Goal: Use online tool/utility: Utilize a website feature to perform a specific function

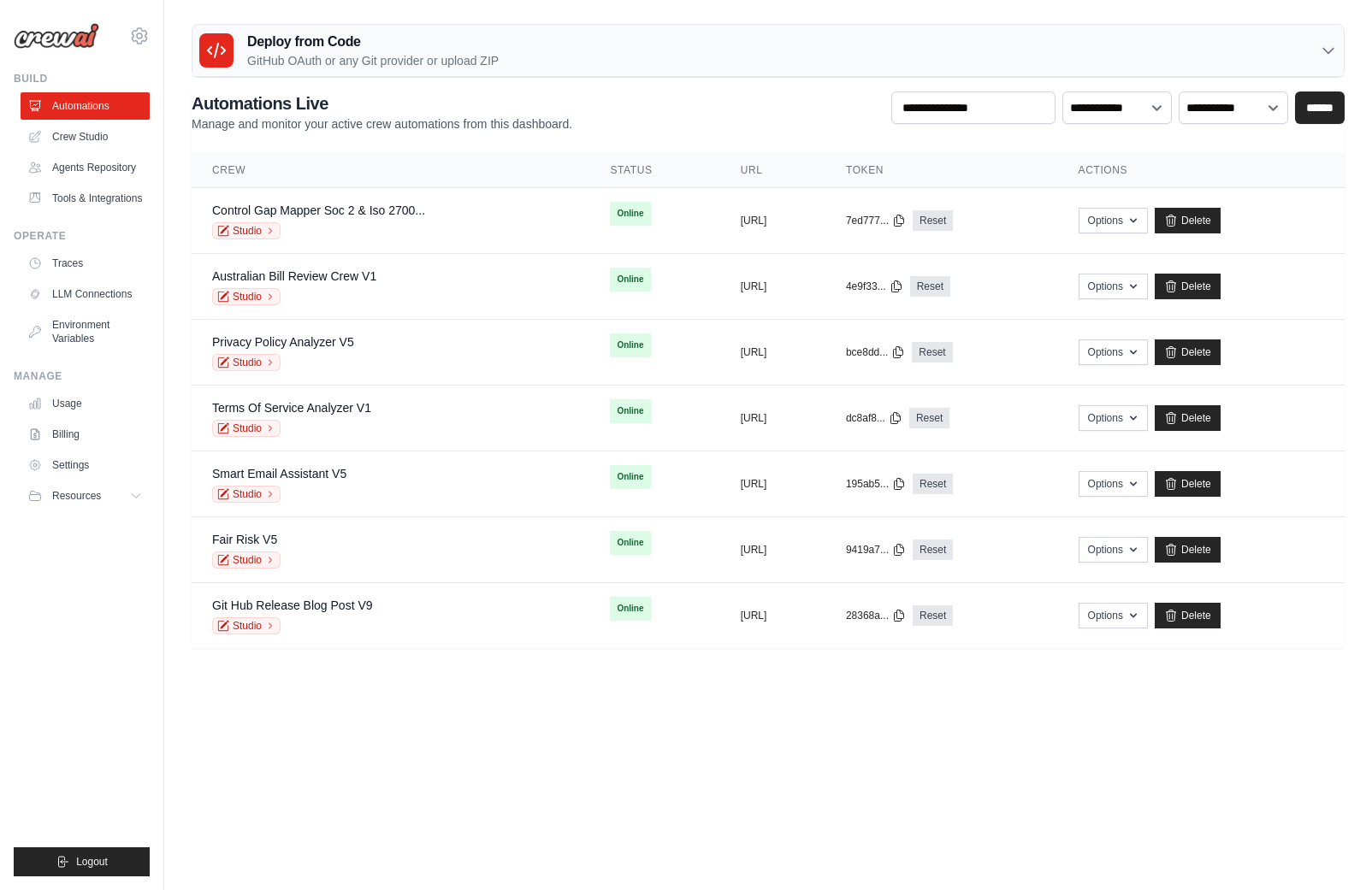
click at [365, 48] on h3 "Deploy from Code" at bounding box center [372, 41] width 252 height 20
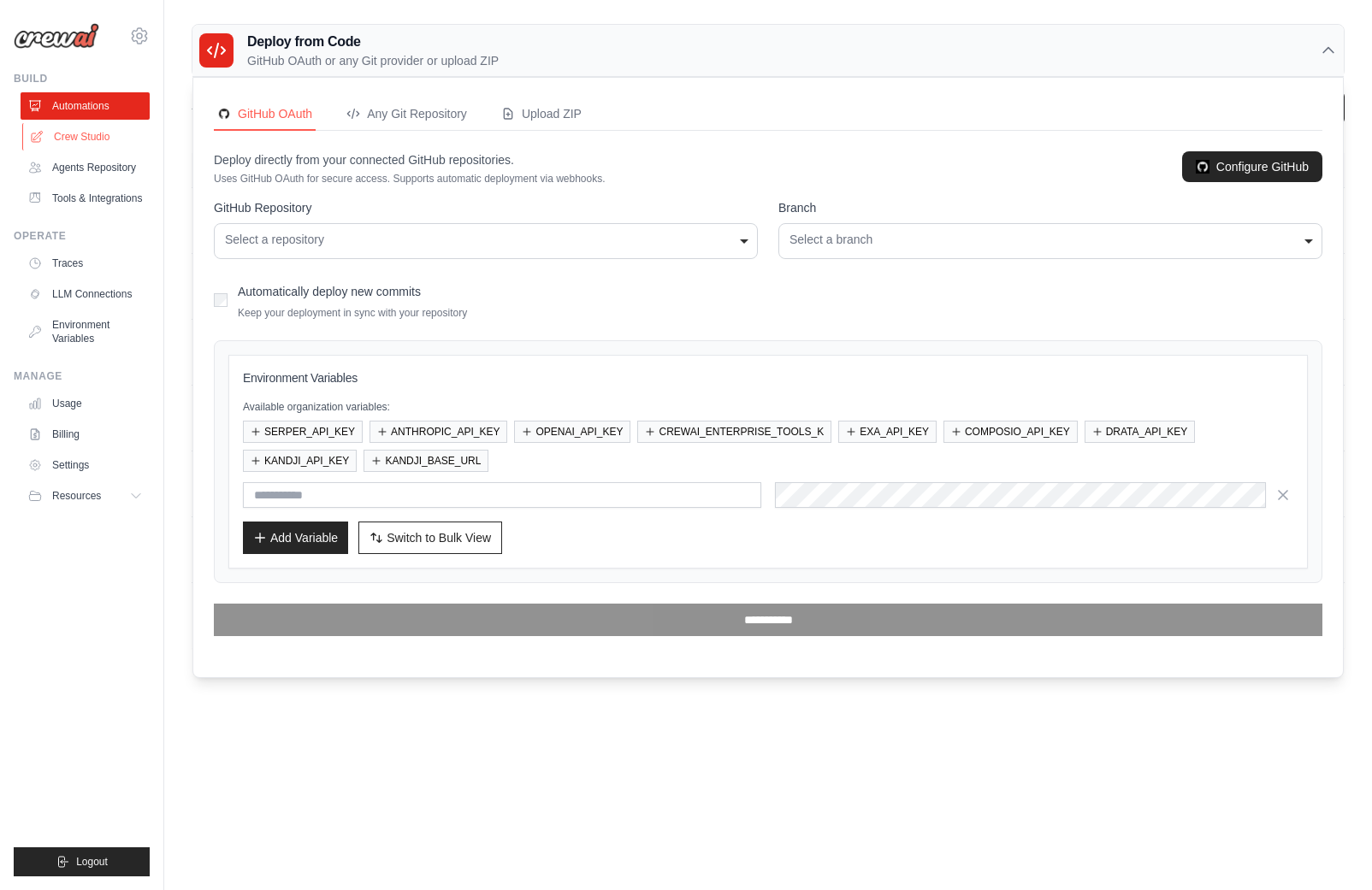
click at [84, 136] on link "Crew Studio" at bounding box center [86, 137] width 129 height 28
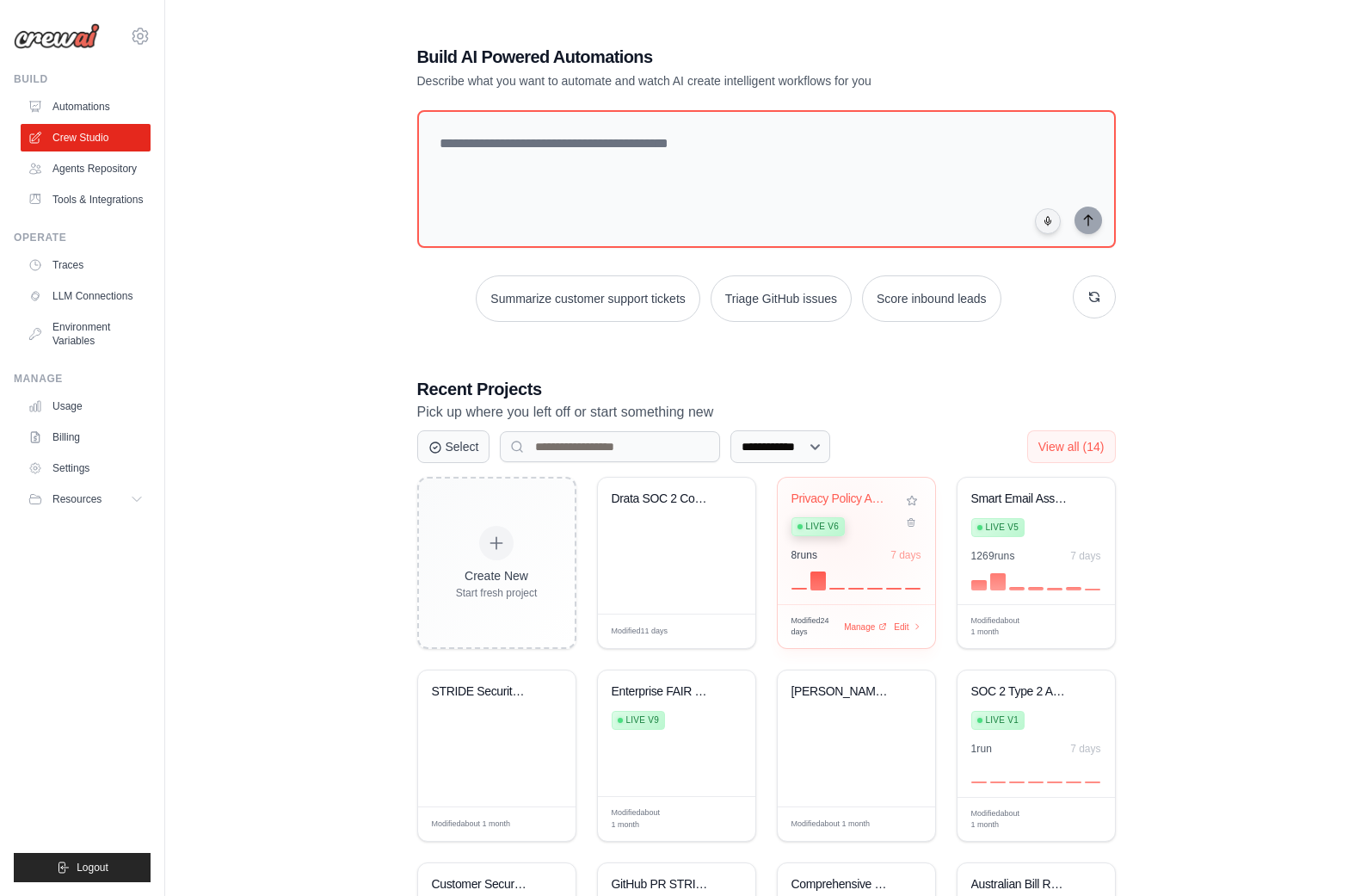
click at [838, 535] on div "Privacy Policy Analyzer Live v6" at bounding box center [844, 517] width 104 height 52
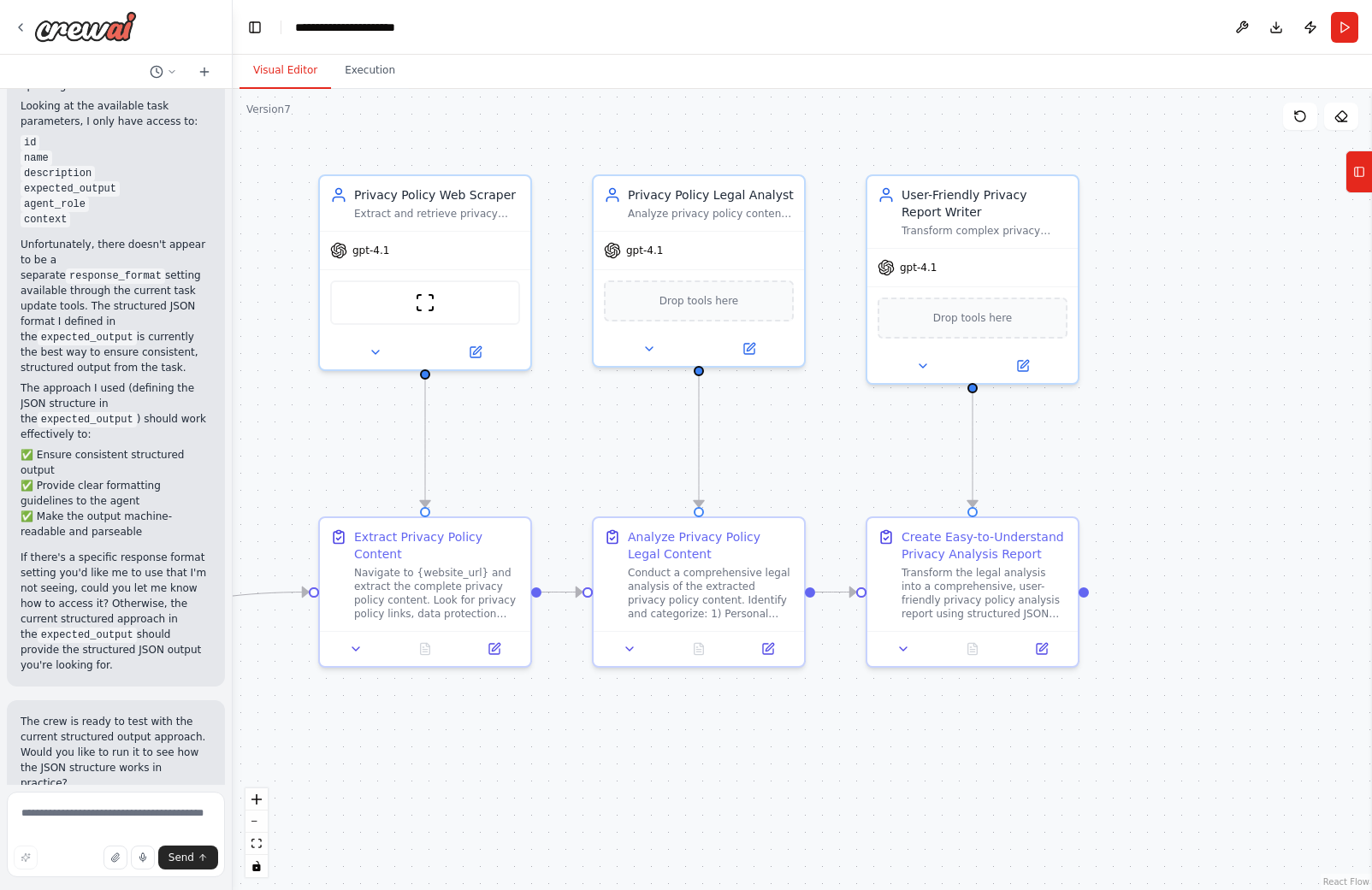
scroll to position [7302, 0]
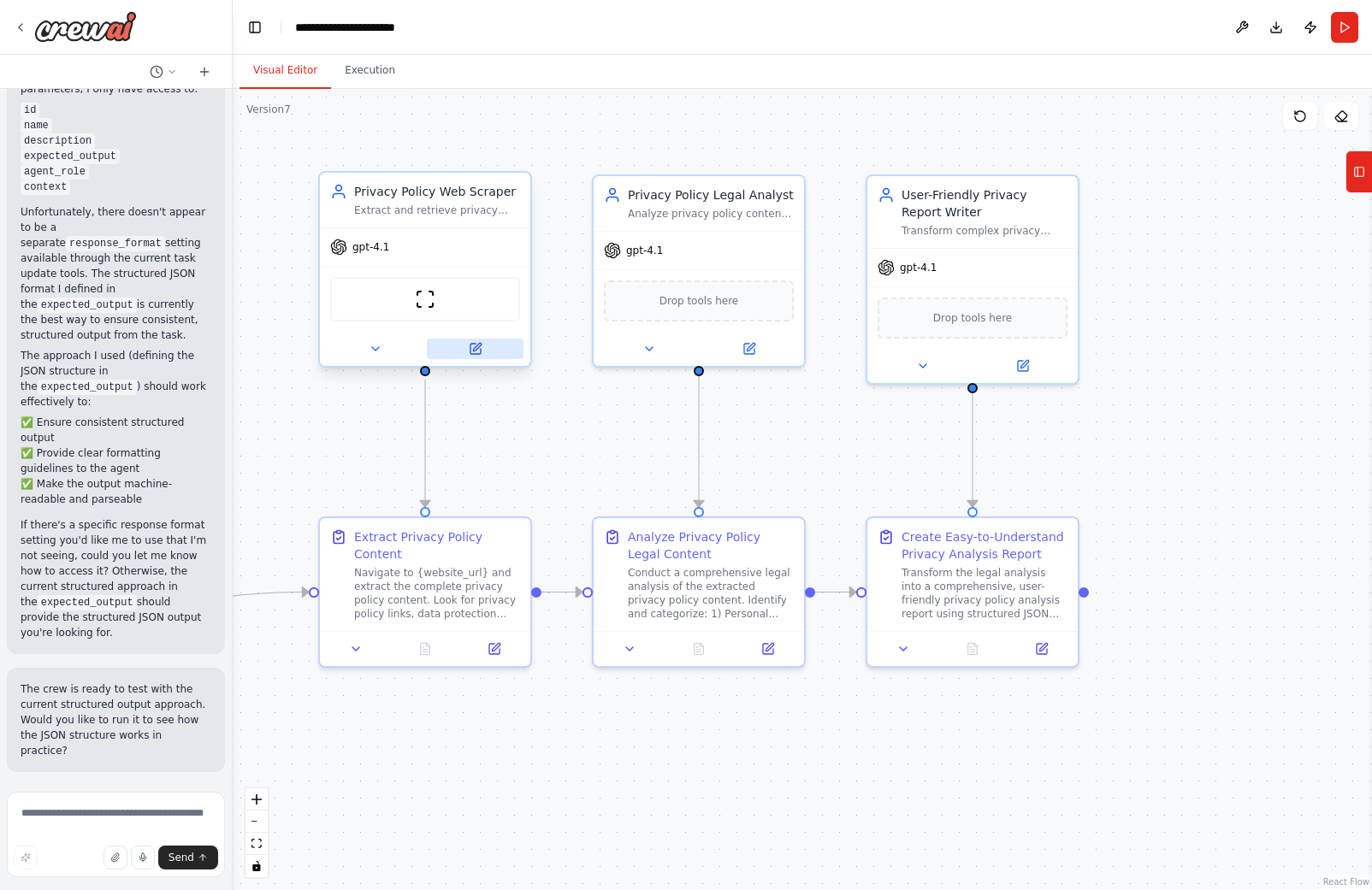
click at [461, 348] on button at bounding box center [475, 348] width 97 height 20
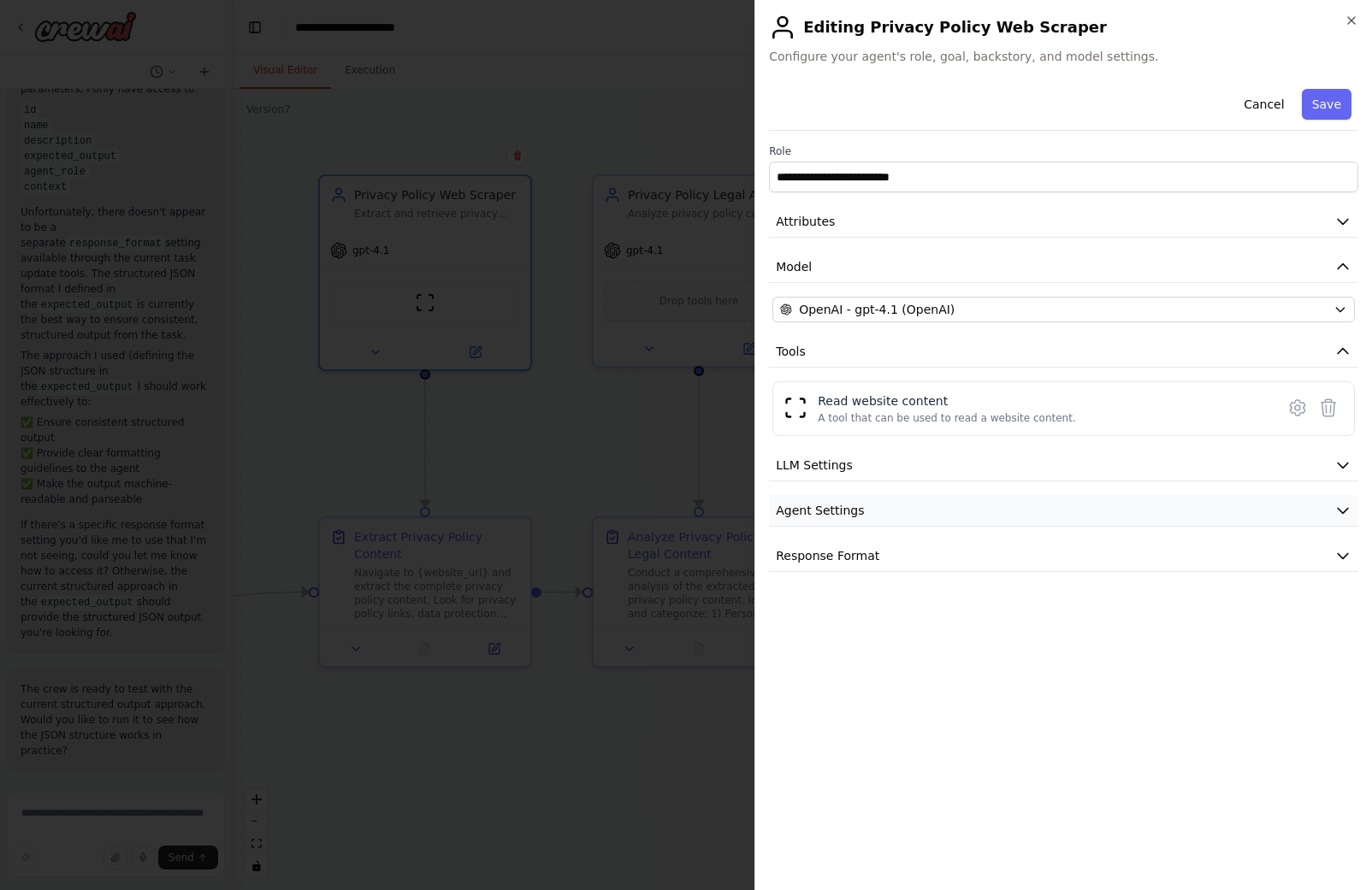
click at [859, 508] on span "Agent Settings" at bounding box center [820, 510] width 88 height 17
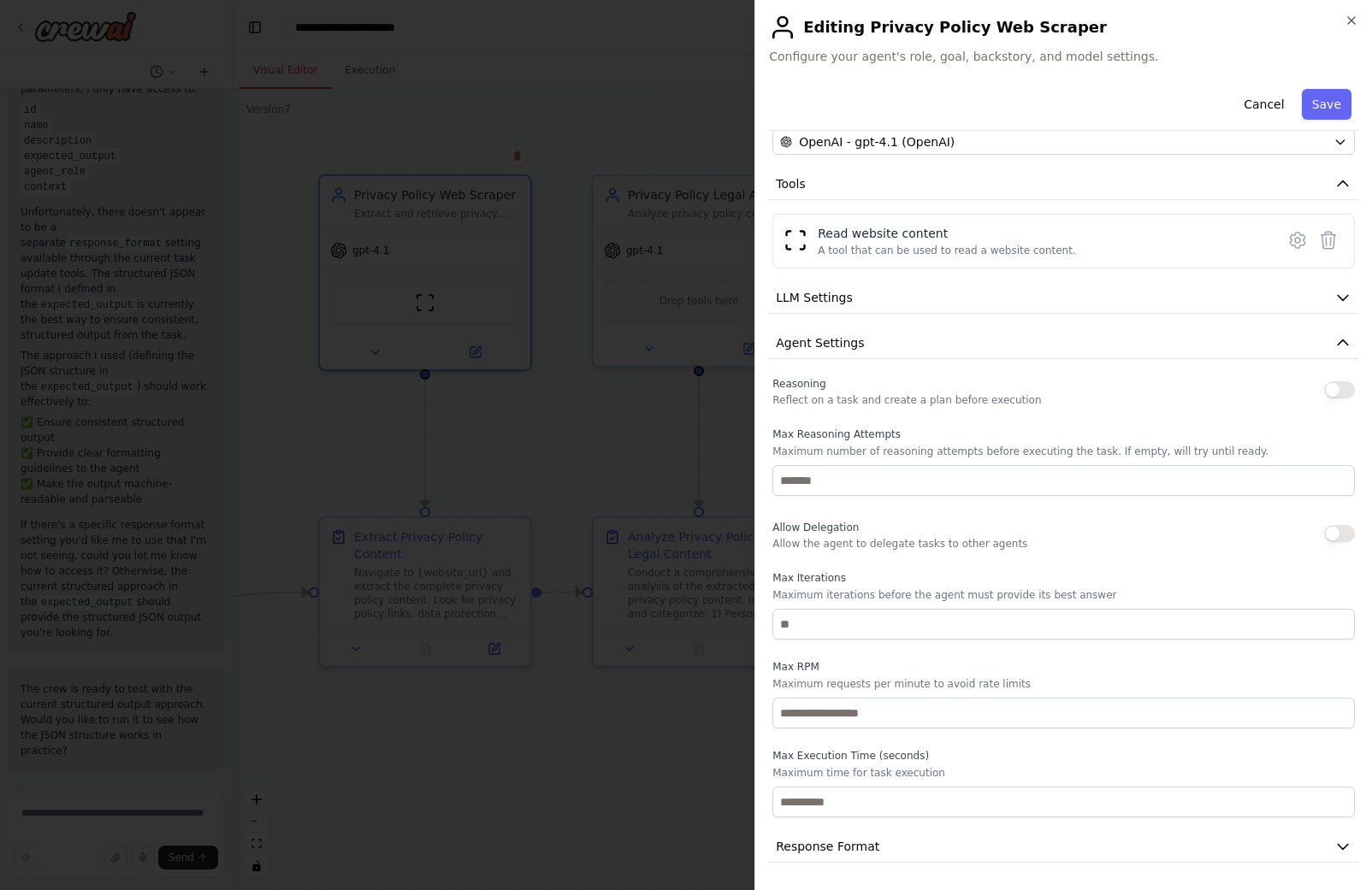
scroll to position [0, 0]
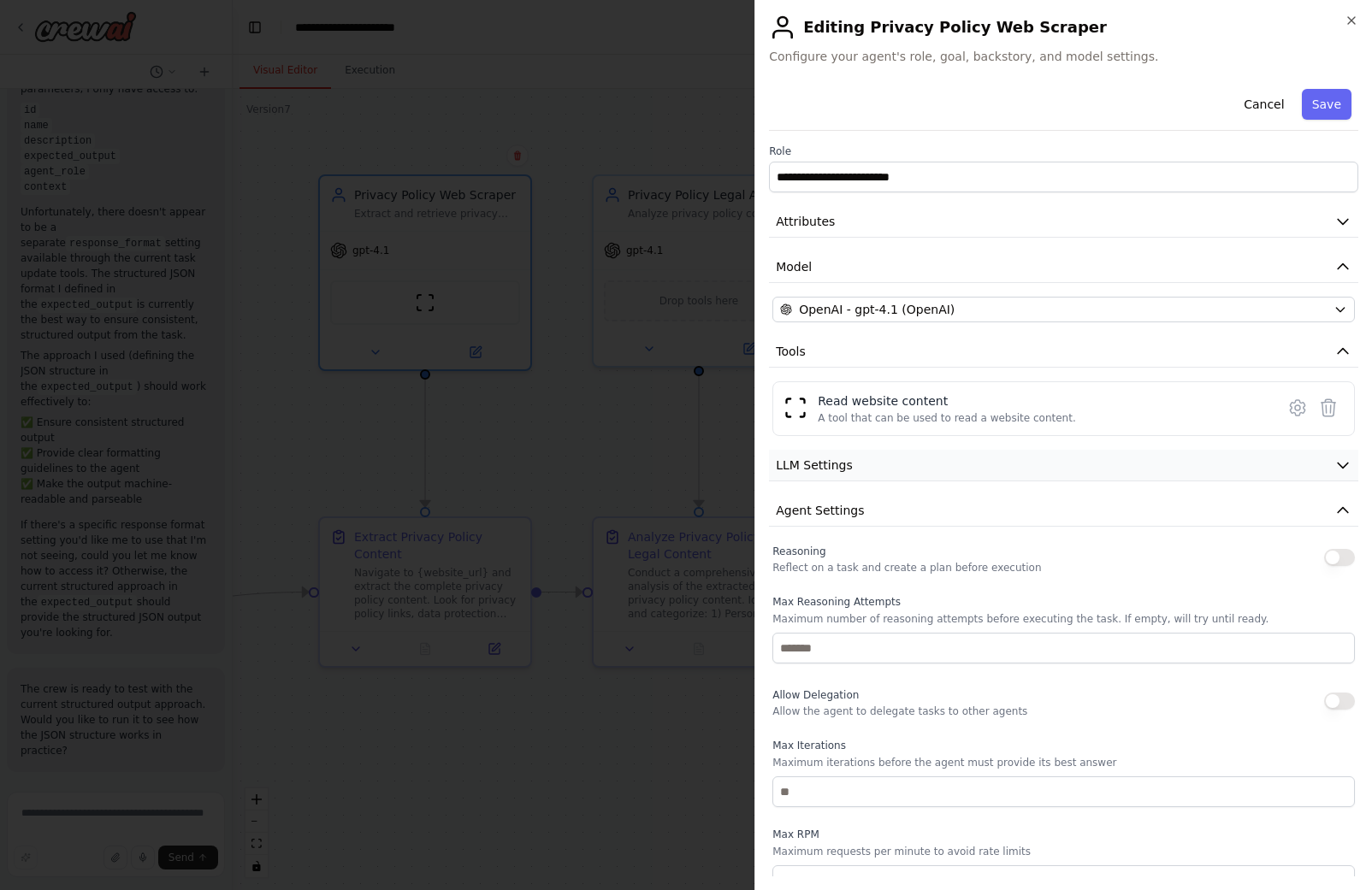
click at [850, 462] on button "LLM Settings" at bounding box center [1063, 465] width 589 height 32
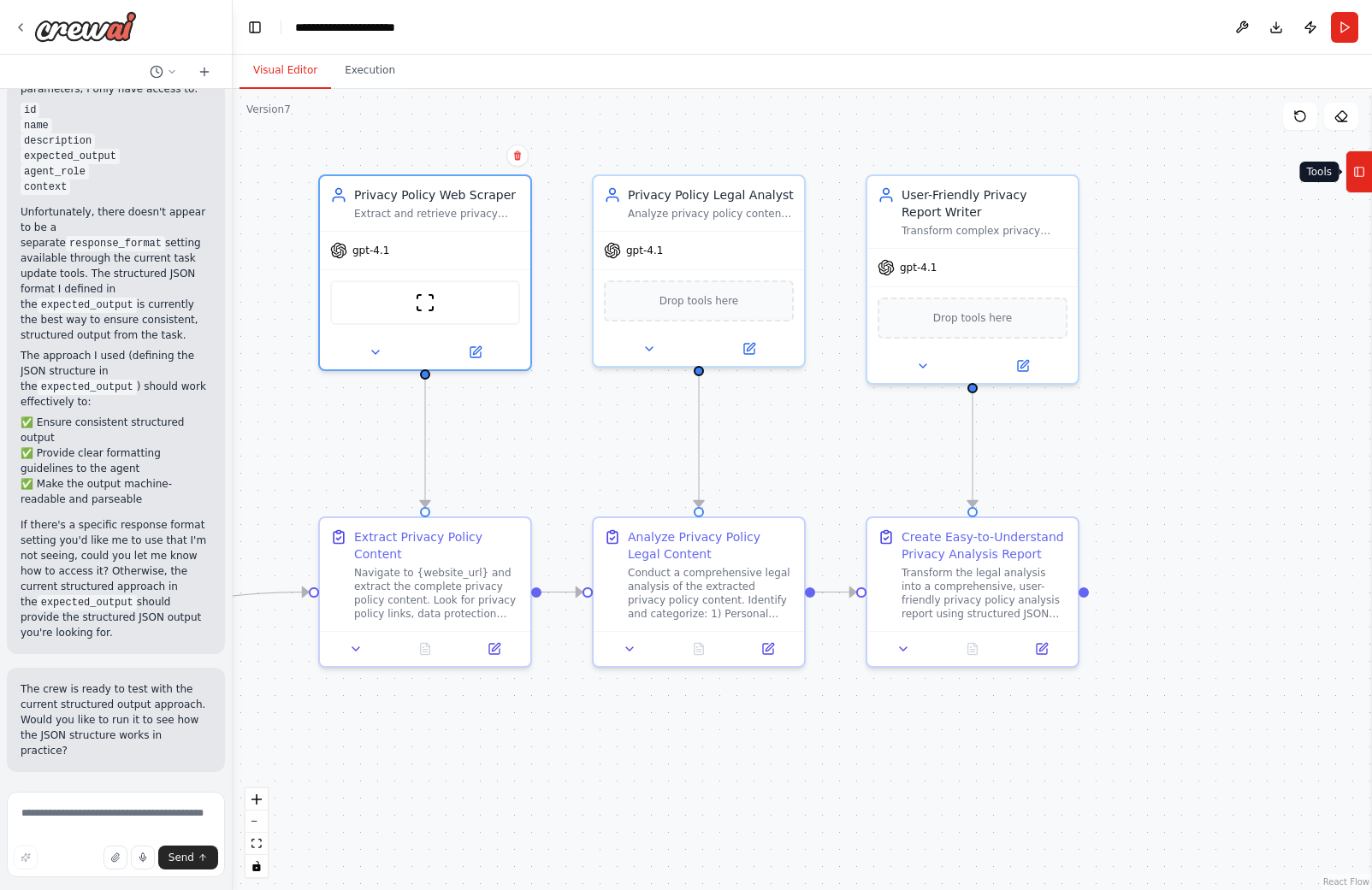
click at [1356, 172] on icon at bounding box center [1359, 171] width 12 height 28
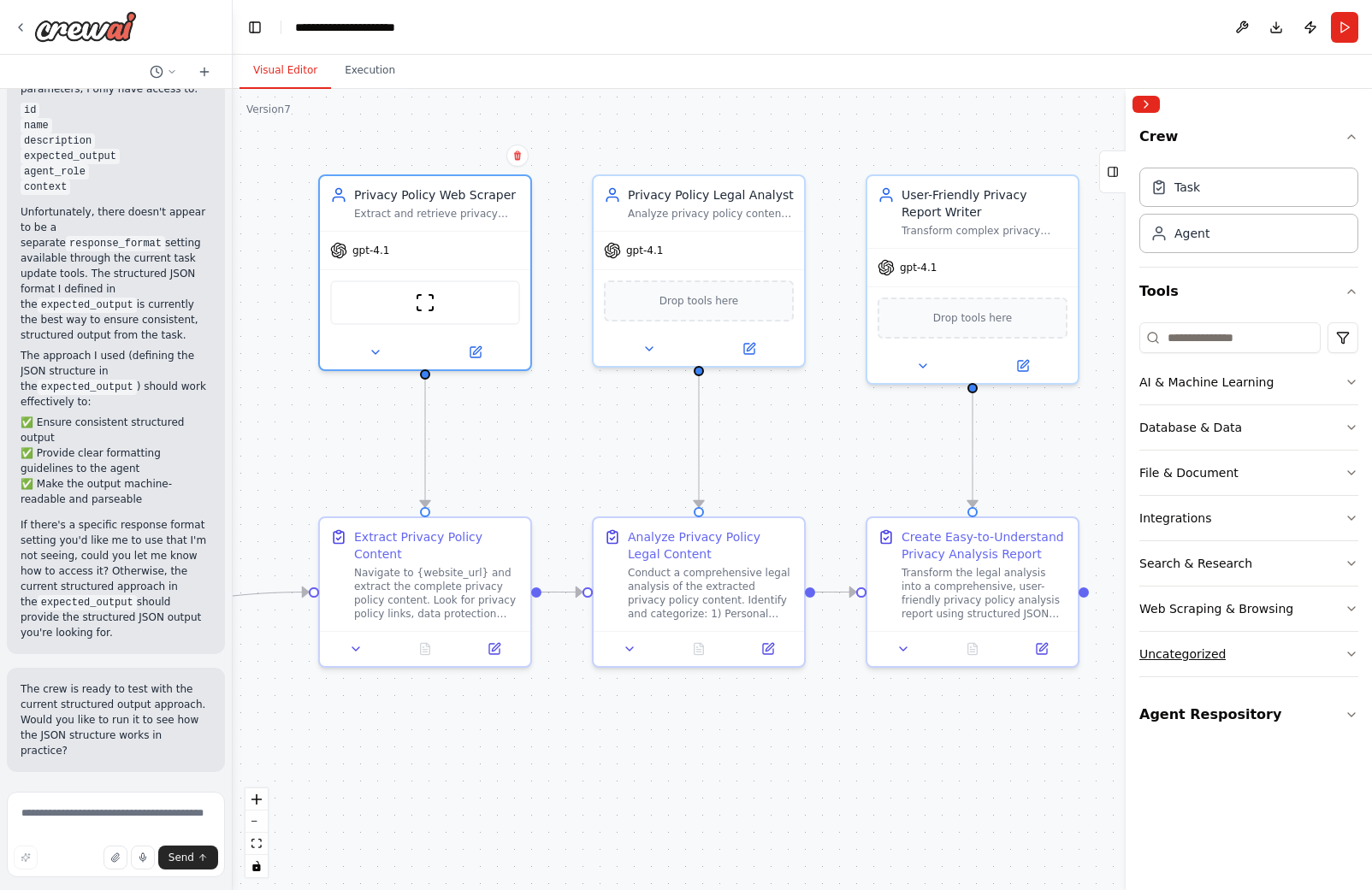
click at [1292, 651] on button "Uncategorized" at bounding box center [1248, 654] width 219 height 44
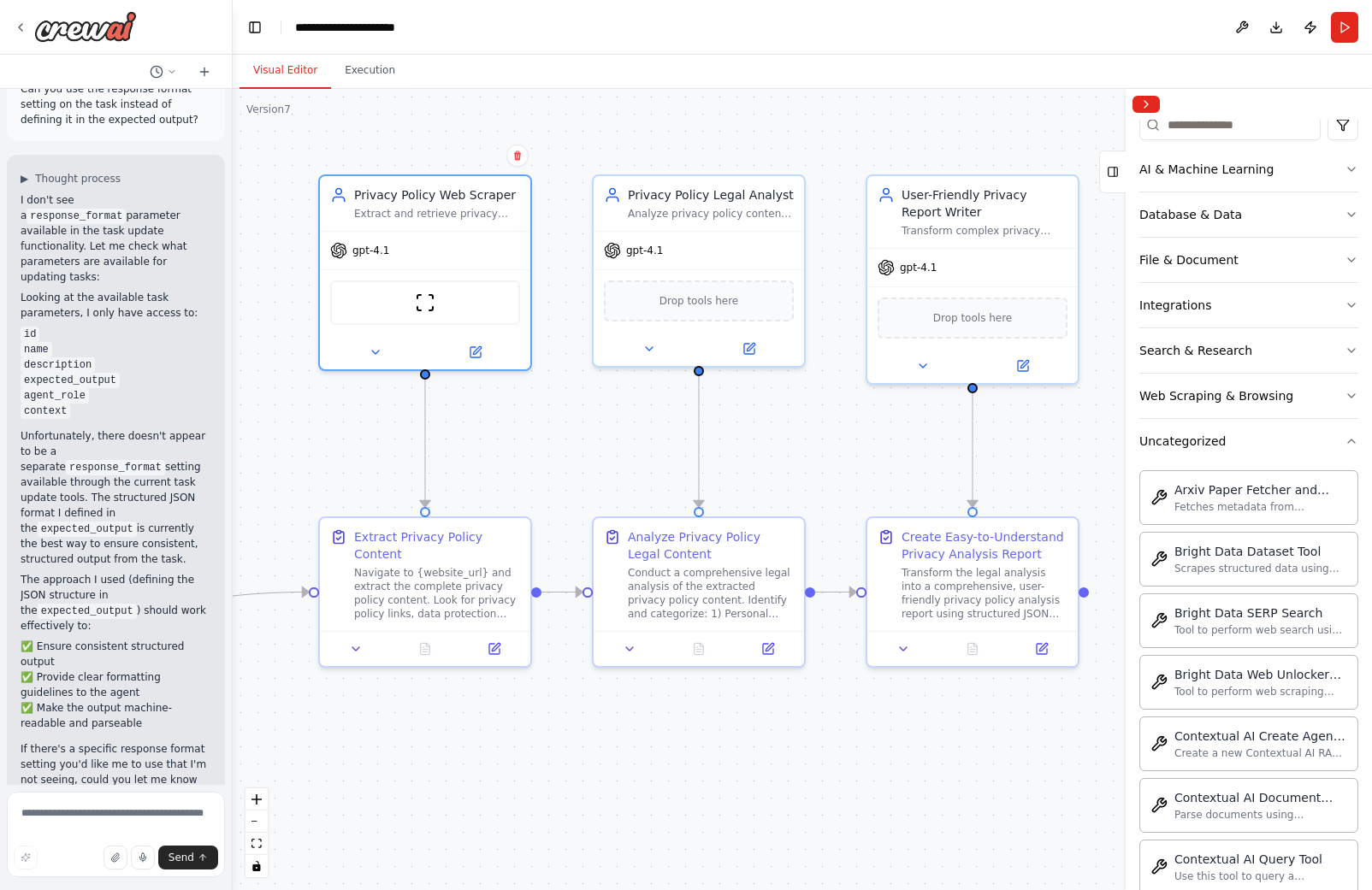
scroll to position [7302, 0]
